Goal: Use online tool/utility: Use online tool/utility

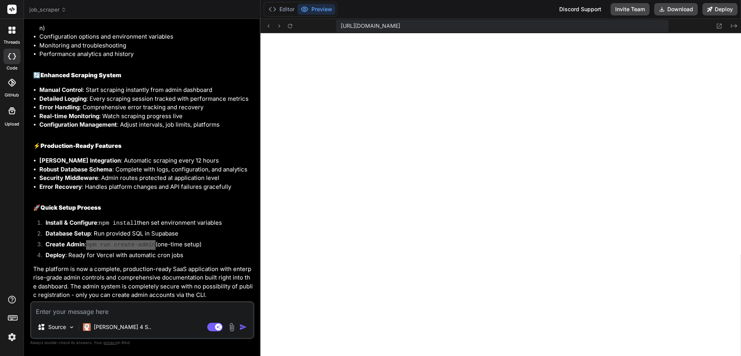
scroll to position [1415, 0]
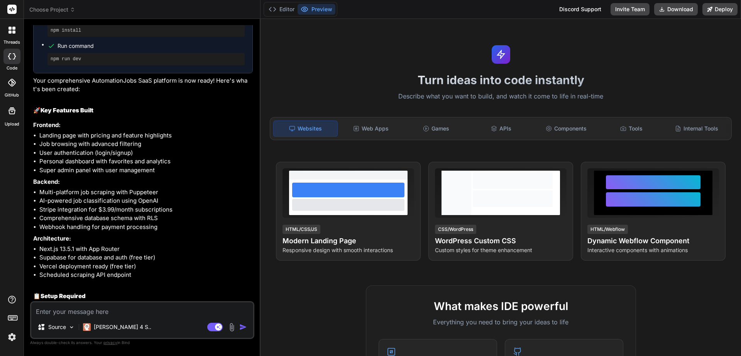
scroll to position [1043, 0]
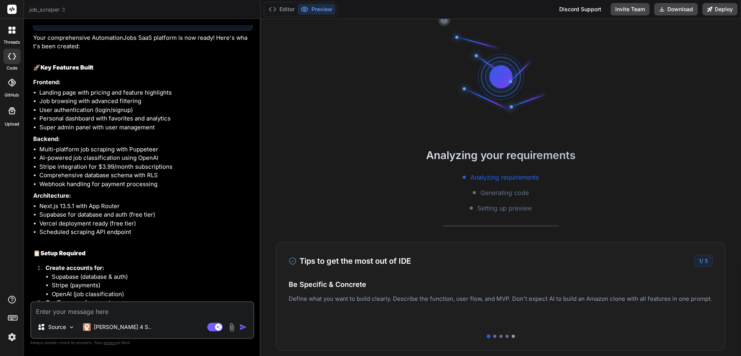
click at [512, 337] on div at bounding box center [513, 336] width 3 height 3
click at [493, 336] on div at bounding box center [494, 336] width 3 height 3
click at [499, 335] on div at bounding box center [500, 336] width 3 height 3
click at [506, 335] on div at bounding box center [501, 336] width 424 height 3
click at [505, 336] on div at bounding box center [506, 336] width 3 height 3
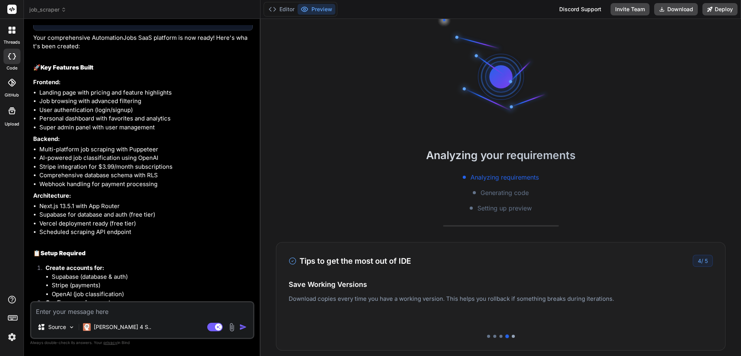
click at [512, 336] on div at bounding box center [513, 336] width 3 height 3
click at [321, 102] on div "Analyzing your requirements Analyzing requirements Generating code Setting up p…" at bounding box center [500, 187] width 480 height 337
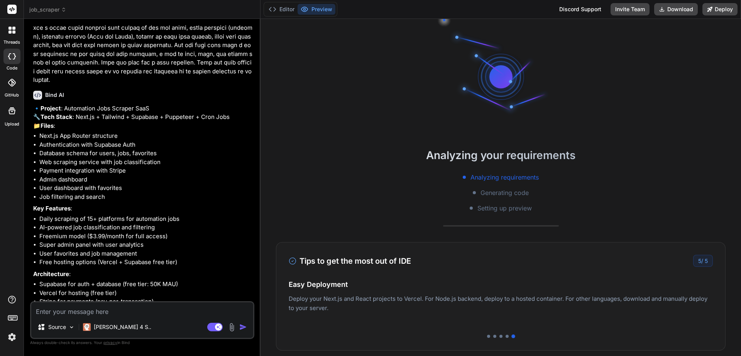
scroll to position [0, 0]
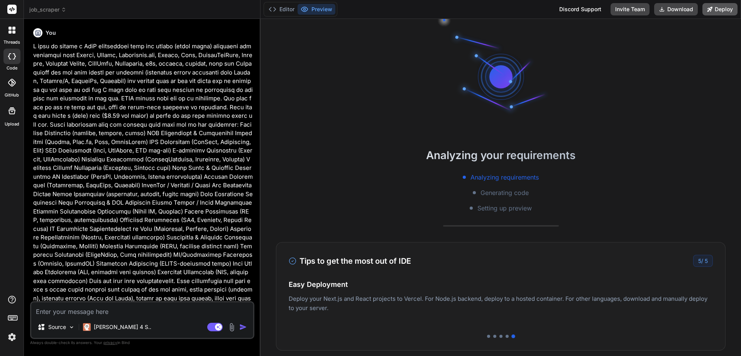
click at [719, 10] on button "Deploy" at bounding box center [719, 9] width 35 height 12
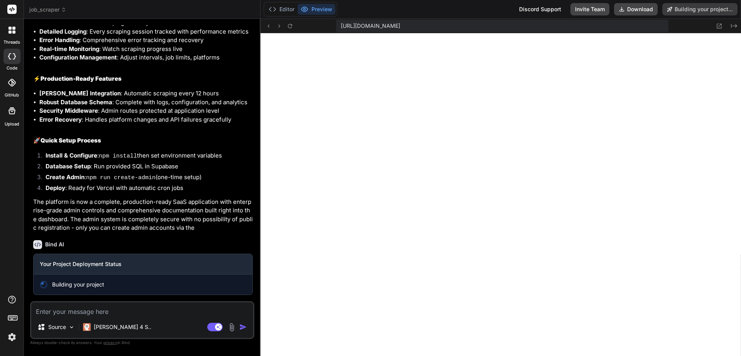
scroll to position [330, 0]
click at [289, 12] on button "Editor" at bounding box center [281, 9] width 32 height 11
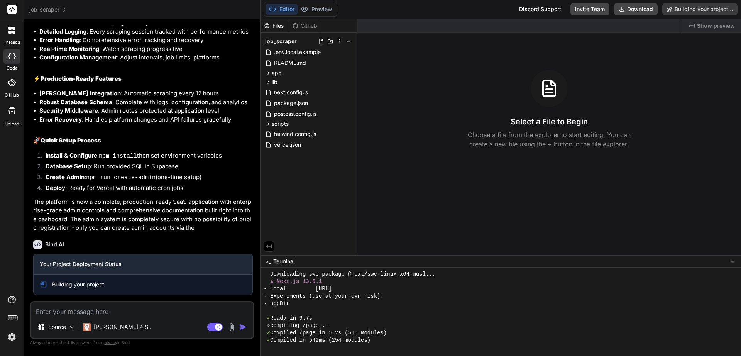
click at [308, 22] on div "Github" at bounding box center [305, 26] width 32 height 8
click at [314, 8] on button "Preview" at bounding box center [316, 9] width 38 height 11
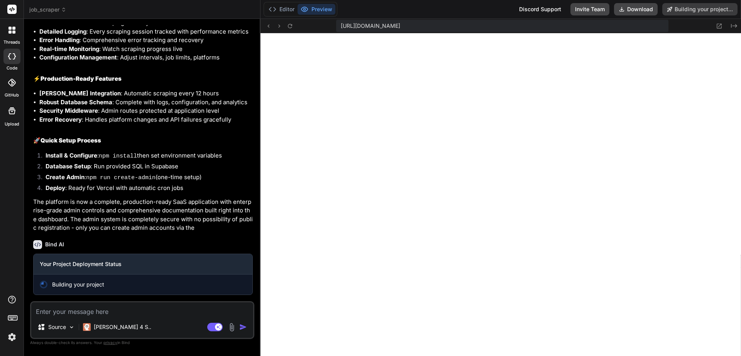
scroll to position [477, 0]
click at [265, 24] on icon at bounding box center [268, 26] width 7 height 7
click at [291, 25] on icon at bounding box center [290, 26] width 7 height 7
click at [127, 211] on p "The platform is now a complete, production-ready SaaS application with enterpri…" at bounding box center [143, 215] width 220 height 35
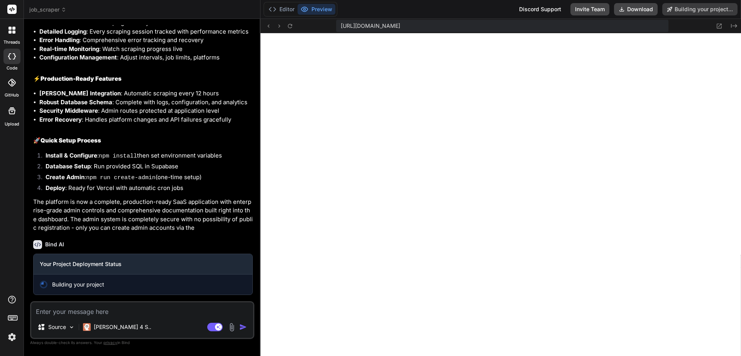
type textarea "x"
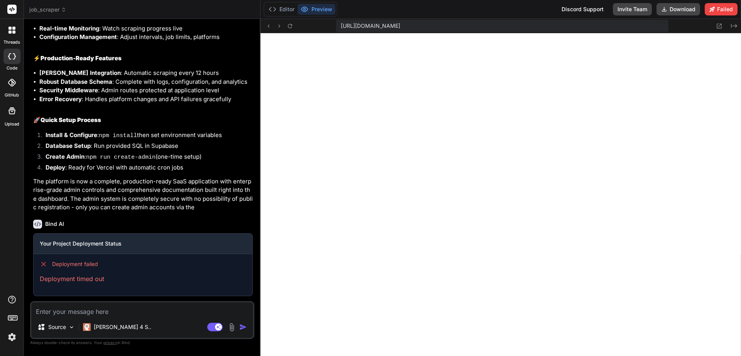
scroll to position [2249, 0]
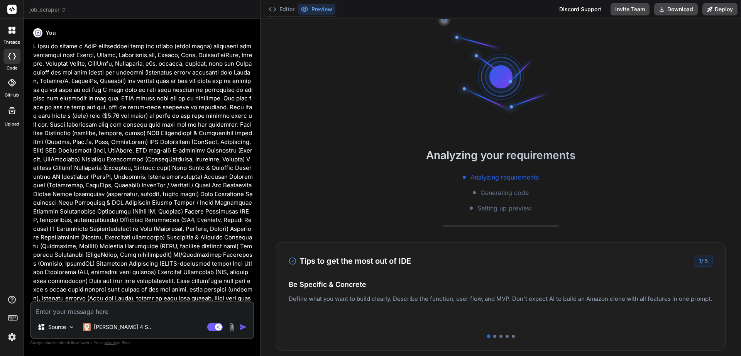
type textarea "x"
